Goal: Find specific page/section: Find specific page/section

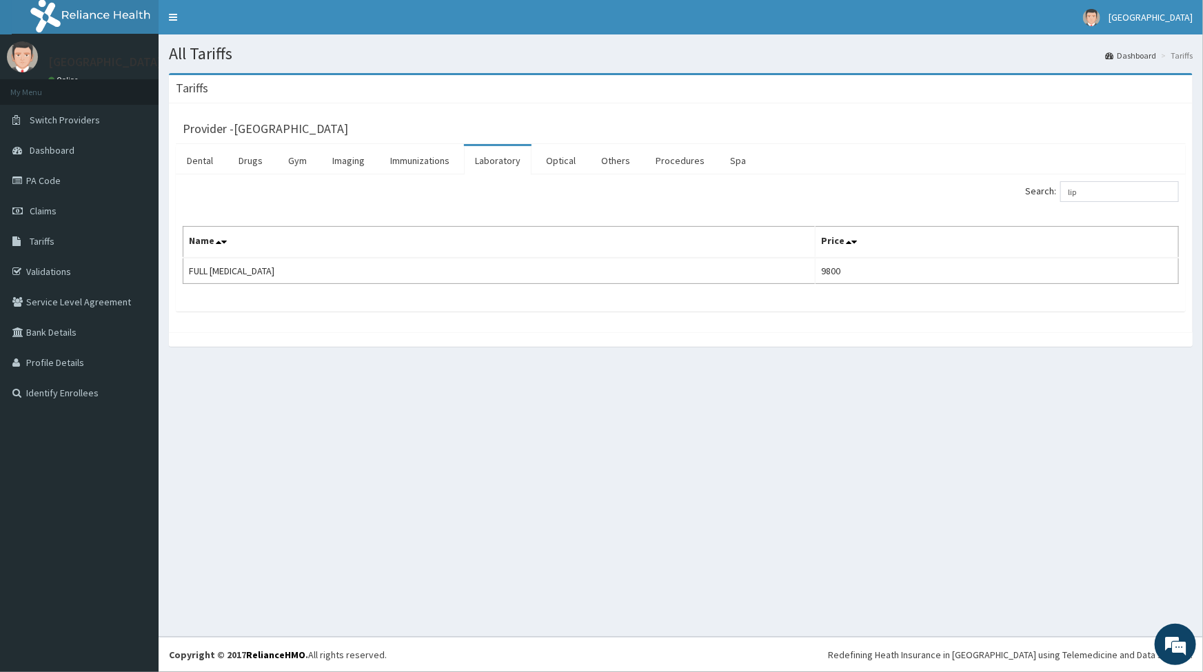
type input "lip"
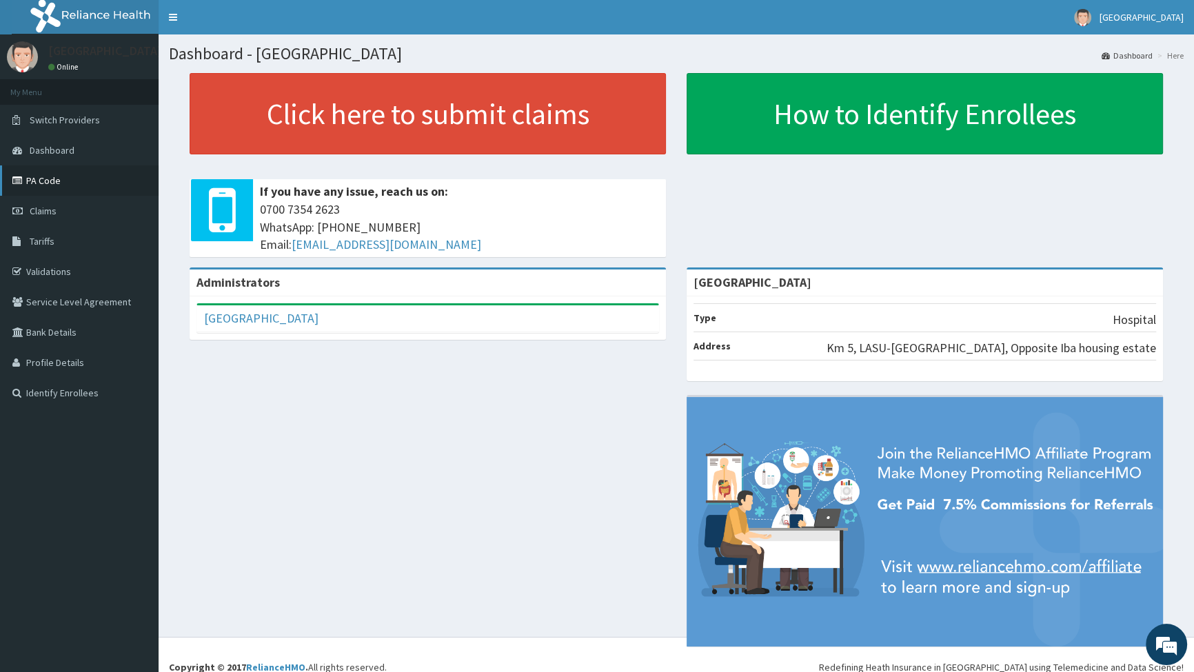
click at [39, 177] on link "PA Code" at bounding box center [79, 181] width 159 height 30
